Goal: Navigation & Orientation: Find specific page/section

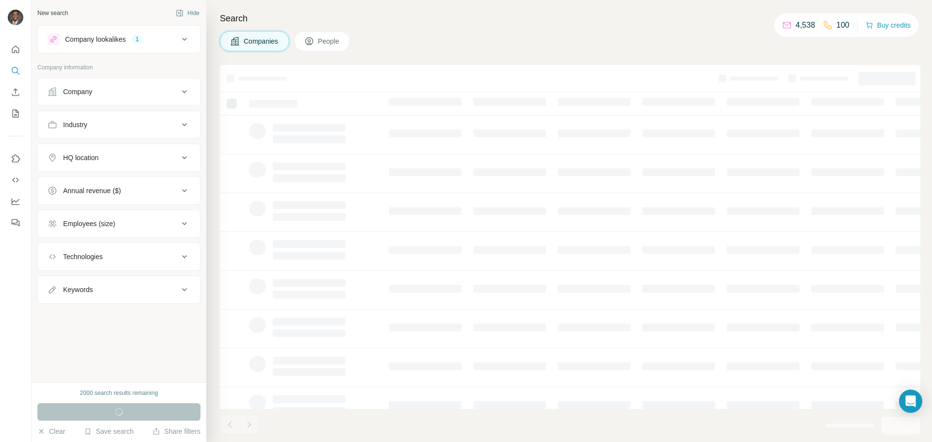
click at [180, 37] on icon at bounding box center [185, 39] width 12 height 12
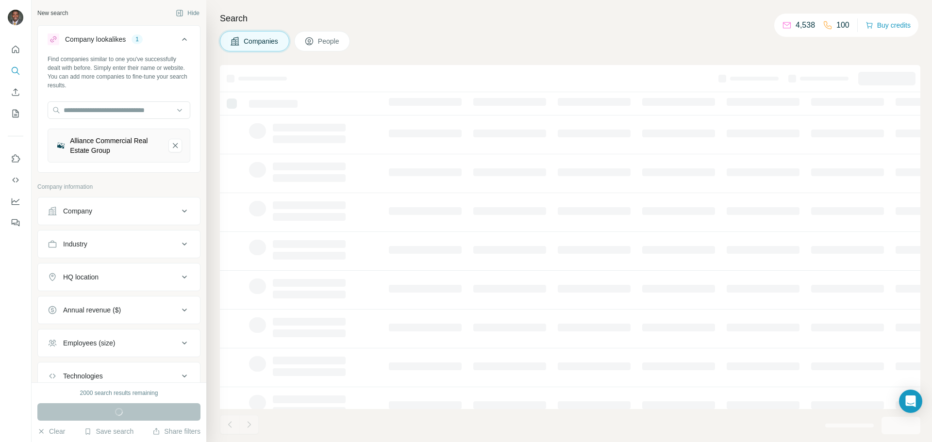
click at [180, 37] on icon at bounding box center [185, 39] width 12 height 12
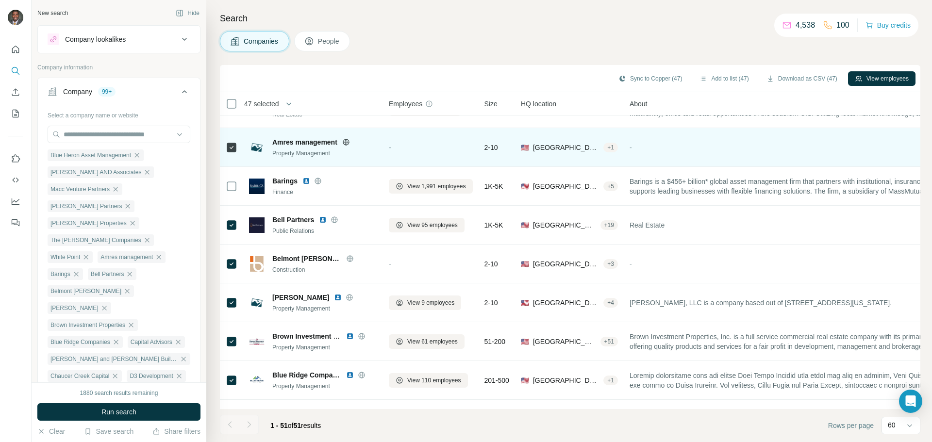
scroll to position [388, 0]
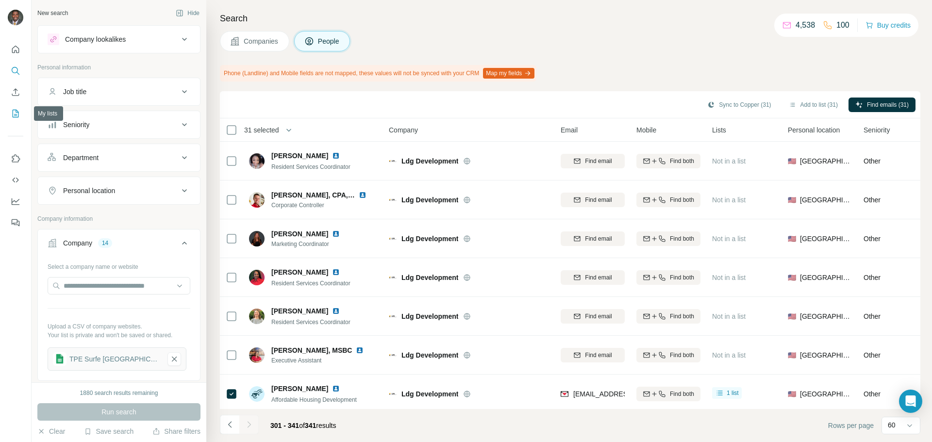
click at [12, 117] on icon "My lists" at bounding box center [16, 114] width 10 height 10
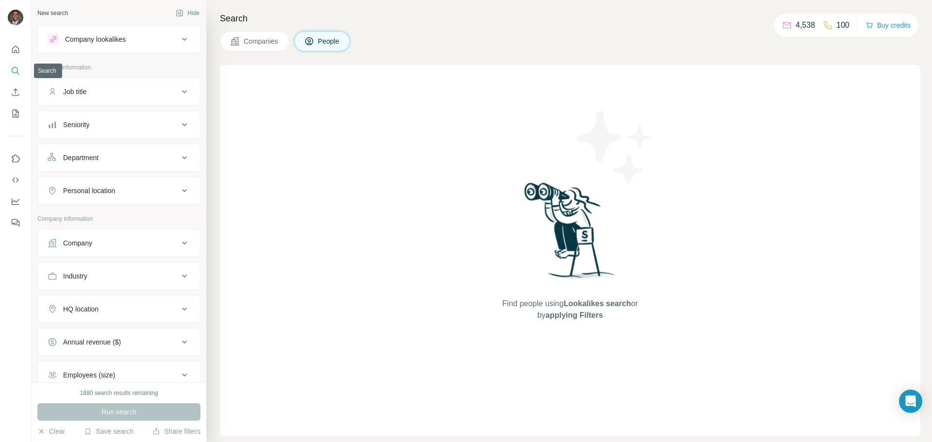
click at [13, 72] on icon "Search" at bounding box center [15, 70] width 6 height 6
click at [19, 114] on icon "My lists" at bounding box center [16, 114] width 10 height 10
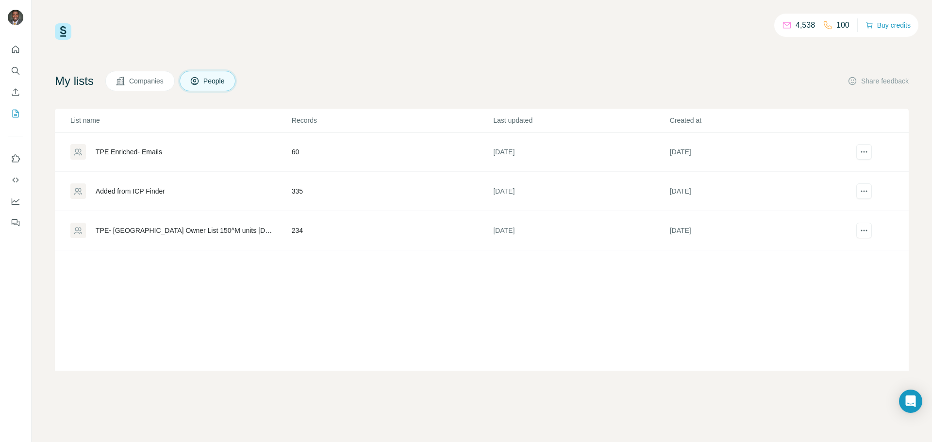
click at [143, 85] on span "Companies" at bounding box center [146, 81] width 35 height 10
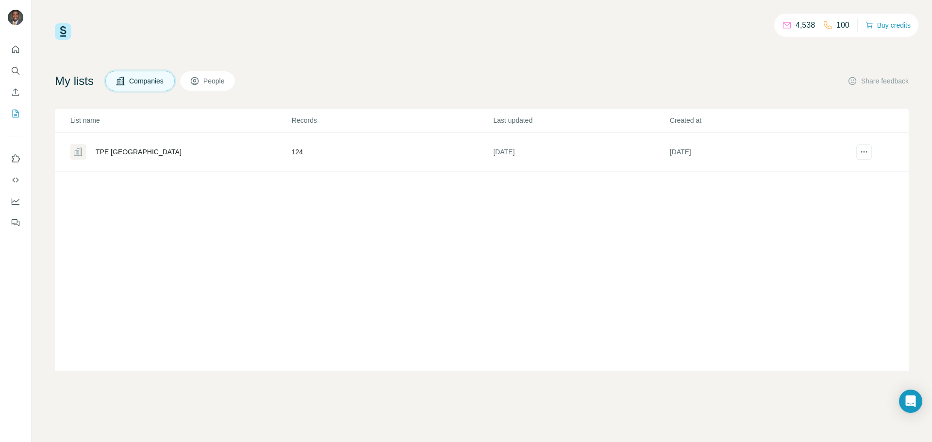
click at [216, 82] on span "People" at bounding box center [214, 81] width 22 height 10
